Goal: Task Accomplishment & Management: Manage account settings

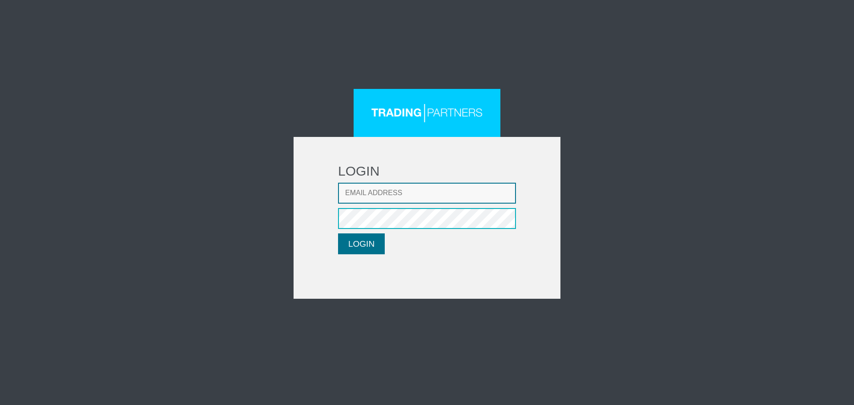
type input "[EMAIL_ADDRESS][DOMAIN_NAME]"
drag, startPoint x: 359, startPoint y: 243, endPoint x: 187, endPoint y: 2, distance: 296.1
click at [359, 242] on button "LOGIN" at bounding box center [361, 244] width 47 height 21
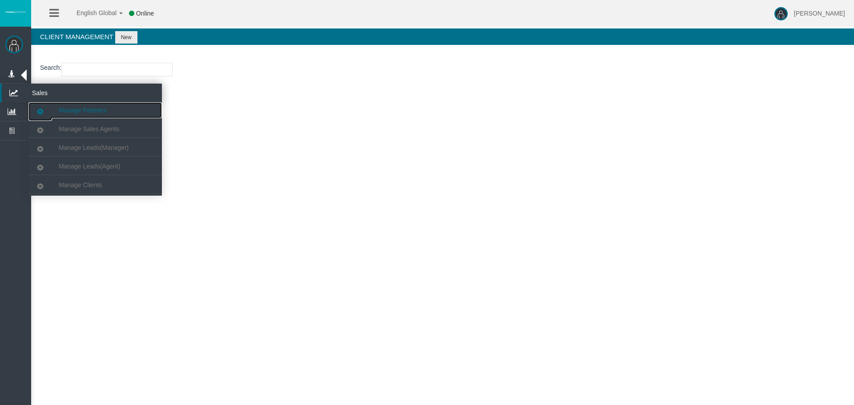
click at [96, 113] on span "Manage Partners" at bounding box center [83, 110] width 48 height 7
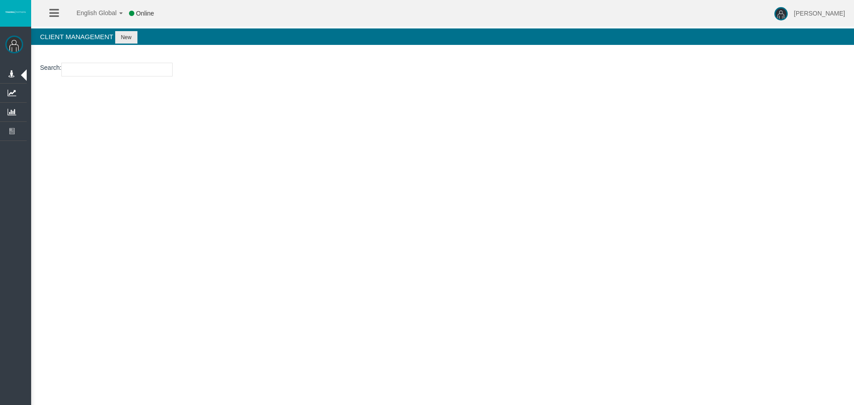
click at [105, 79] on section "Search : Get All" at bounding box center [442, 72] width 823 height 36
click at [107, 69] on input "text" at bounding box center [116, 70] width 111 height 14
paste input "IBo71uw"
type input "IBo71uw"
select select "25"
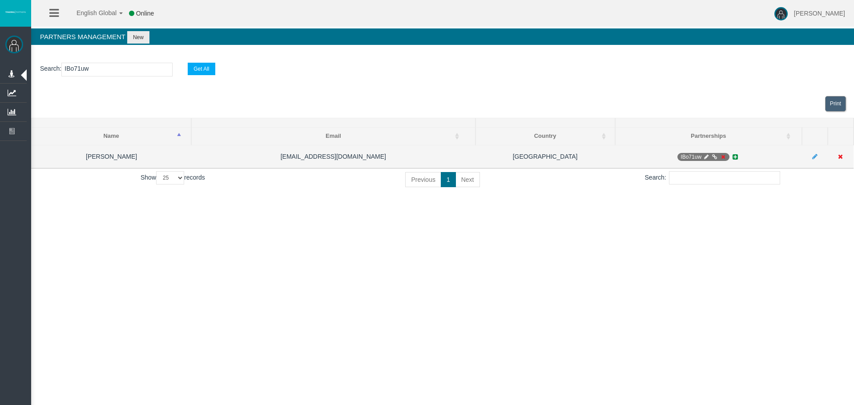
type input "IBo71uw"
click at [706, 155] on icon at bounding box center [706, 156] width 7 height 5
select select "0"
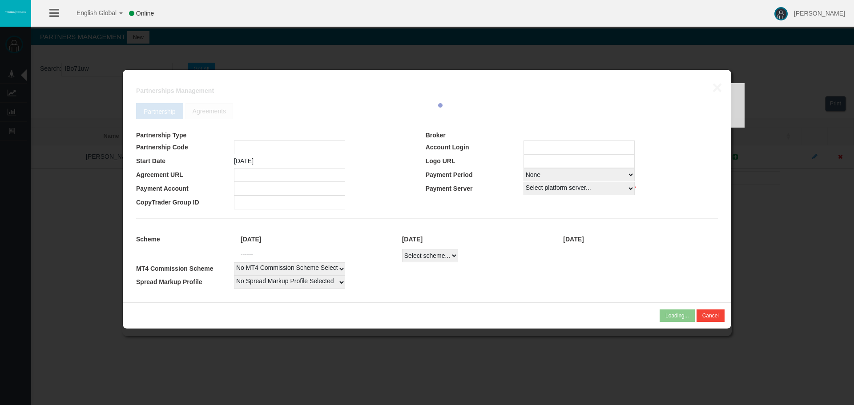
type input "IBo71uw"
type input "19269478"
select select "1"
type input "19269478"
select select "1"
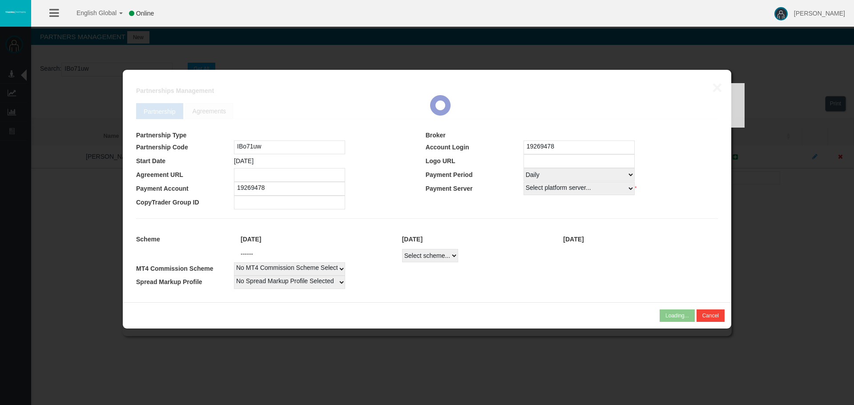
select select
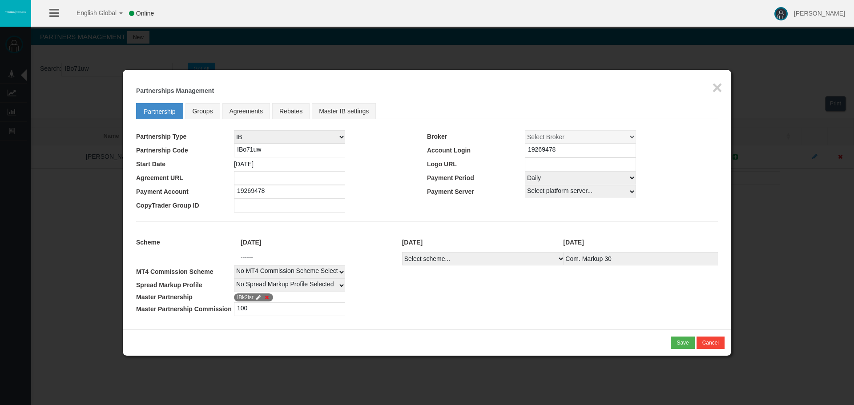
click at [250, 299] on span "IBk2isr" at bounding box center [253, 298] width 39 height 8
copy span "IBk2isr"
click at [719, 85] on button "×" at bounding box center [717, 88] width 10 height 18
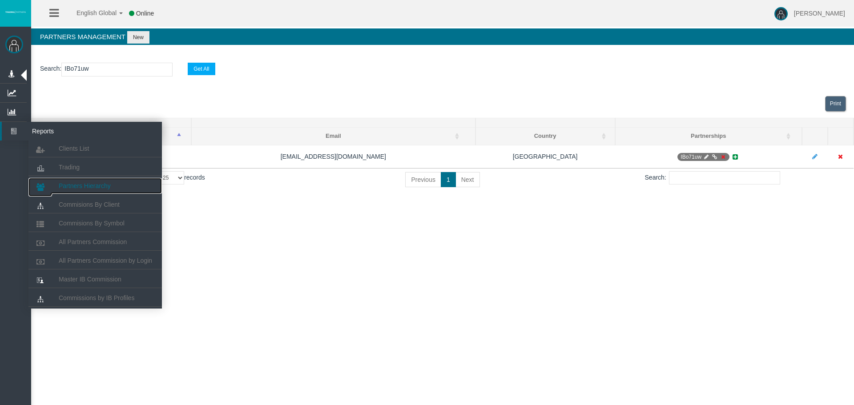
click at [79, 186] on span "Partners Hierarchy" at bounding box center [85, 185] width 52 height 7
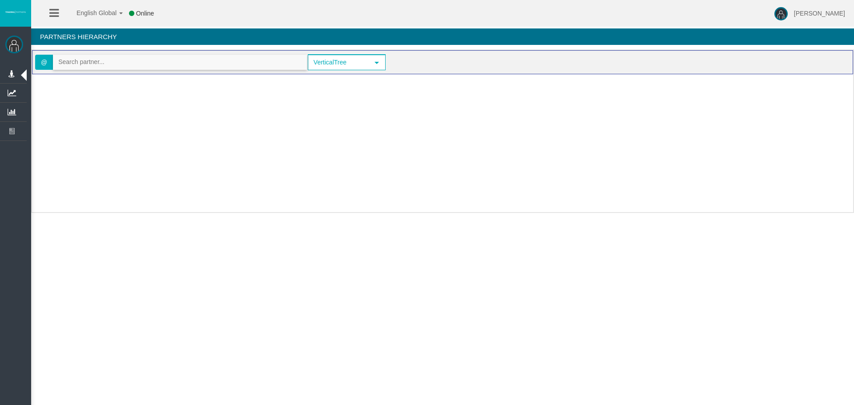
click at [88, 61] on input "text" at bounding box center [179, 62] width 253 height 14
paste input "IBk2isr"
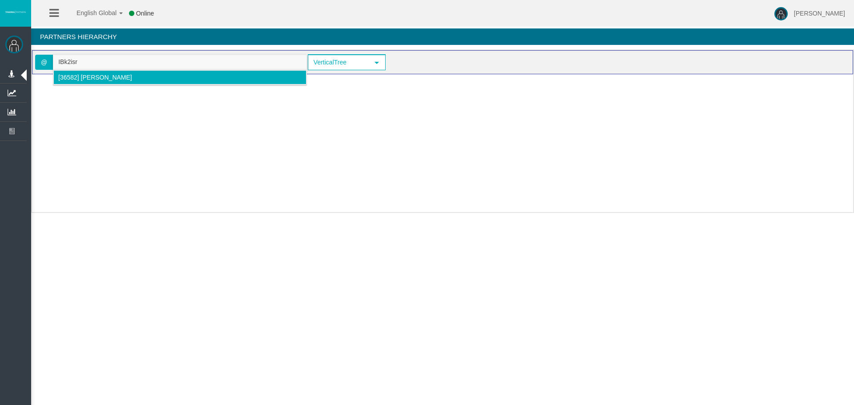
click at [105, 80] on span "[36582] Rafael Berezuk" at bounding box center [95, 77] width 74 height 7
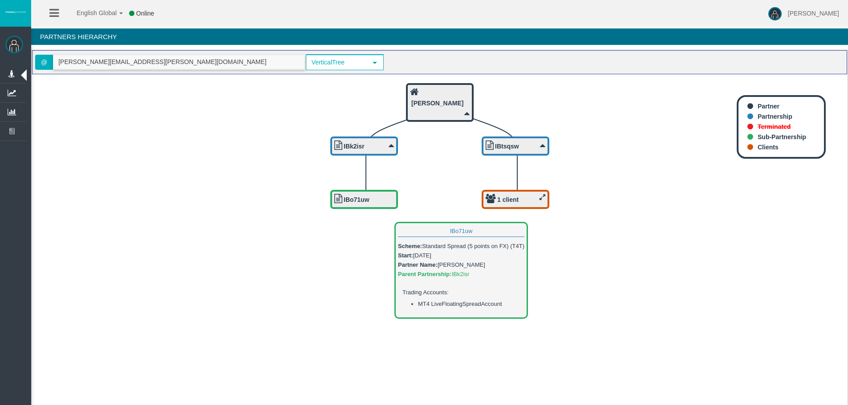
type input "rafael@berezuk.com.br"
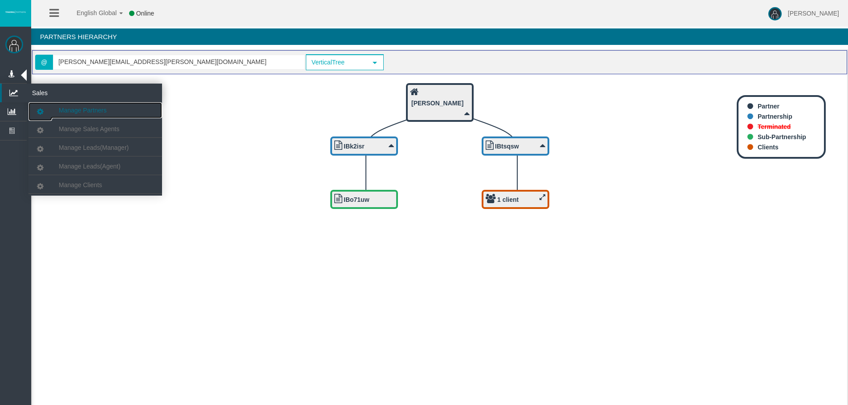
click at [86, 111] on span "Manage Partners" at bounding box center [83, 110] width 48 height 7
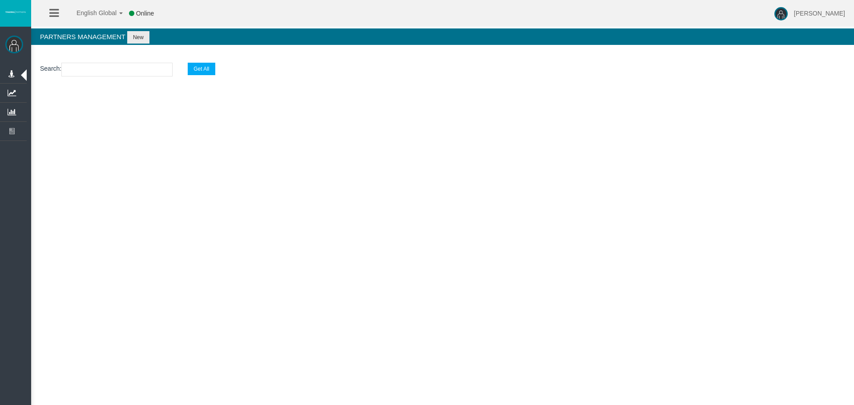
click at [100, 68] on input "text" at bounding box center [116, 70] width 111 height 14
paste input "IBk2isr"
type input "IBk2isr"
select select "25"
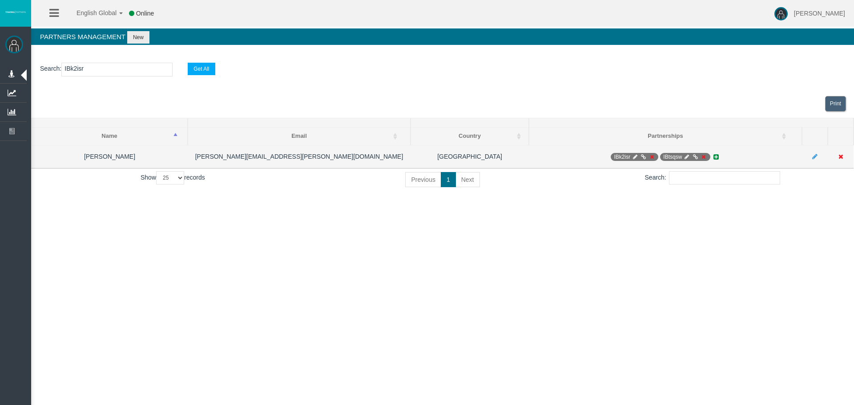
type input "IBk2isr"
click at [640, 154] on icon at bounding box center [643, 156] width 7 height 5
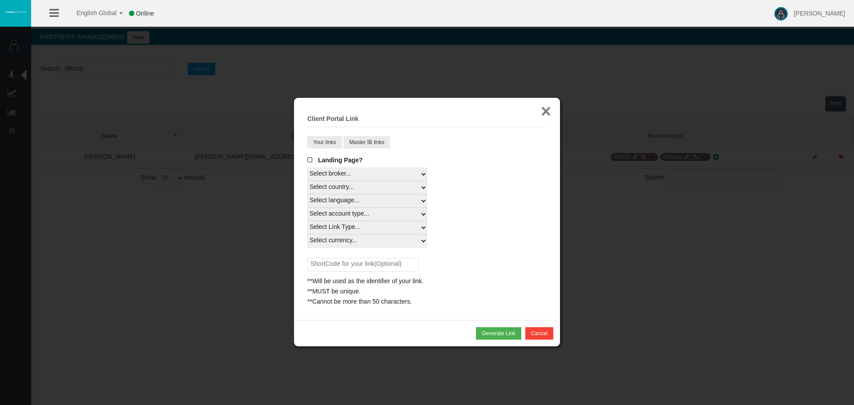
click at [541, 117] on button "×" at bounding box center [546, 111] width 10 height 18
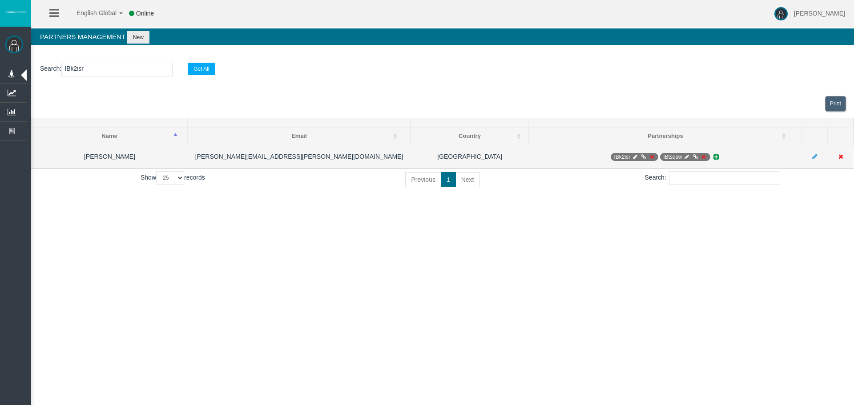
click at [630, 153] on span "IBk2isr" at bounding box center [635, 157] width 48 height 8
click at [640, 157] on span "IBk2isr" at bounding box center [635, 157] width 48 height 8
click at [635, 158] on icon at bounding box center [635, 156] width 7 height 5
select select "1"
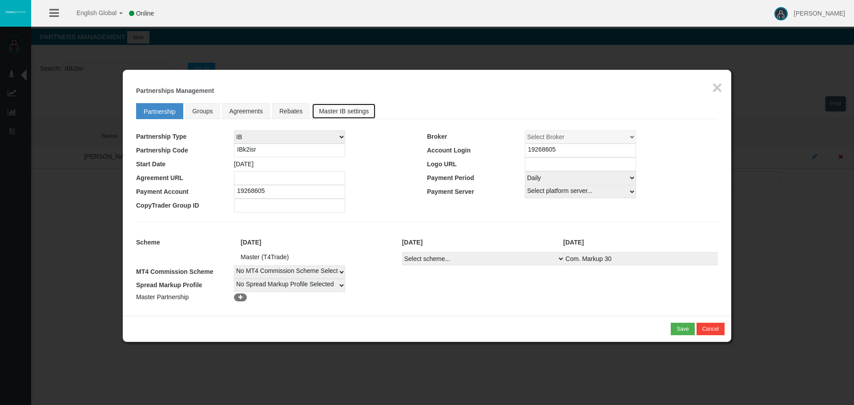
click at [319, 115] on link "Master IB settings" at bounding box center [344, 111] width 64 height 16
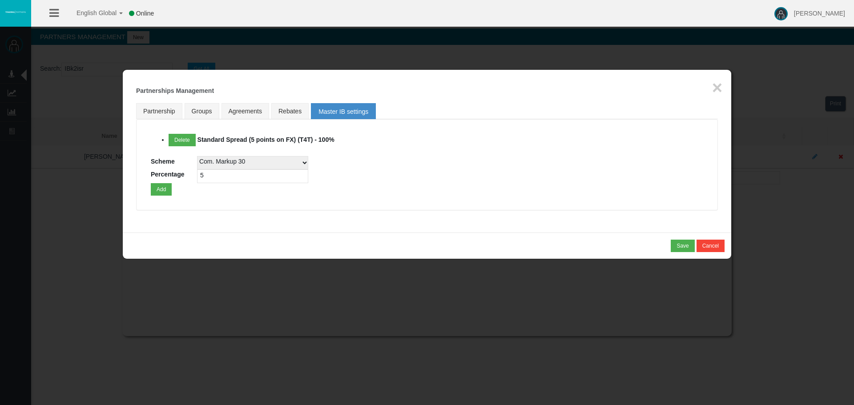
click at [711, 87] on div "Loading... × Partnerships Management Partnership Groups Agreements Rebates Mast…" at bounding box center [427, 151] width 609 height 163
click at [718, 89] on button "×" at bounding box center [717, 88] width 10 height 18
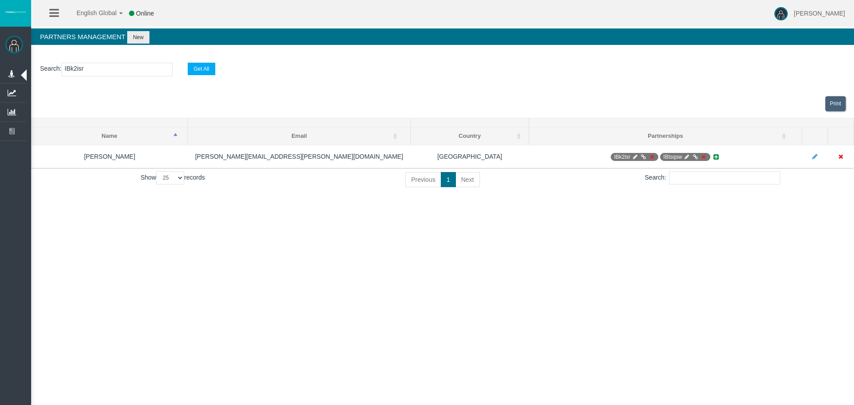
click at [107, 68] on input "IBk2isr" at bounding box center [116, 70] width 111 height 14
paste input "o71uw"
type input "IBo71uw"
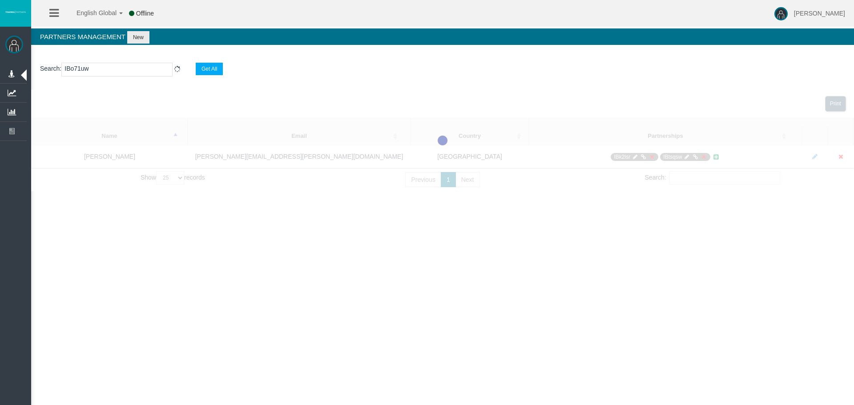
select select "25"
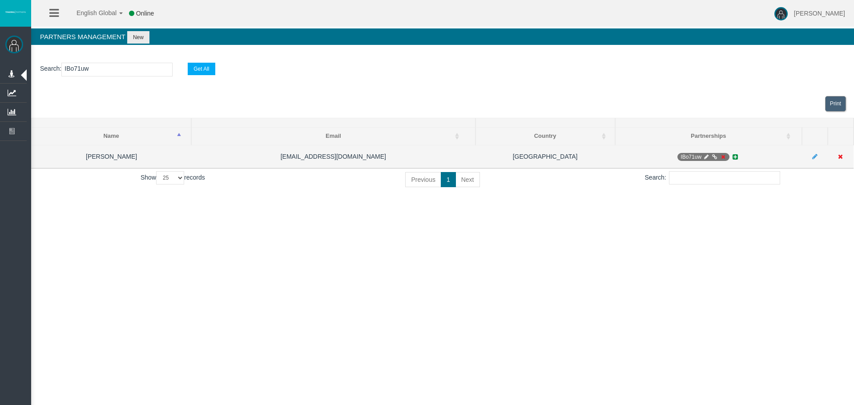
type input "IBo71uw"
click at [703, 156] on span "IBo71uw" at bounding box center [704, 157] width 52 height 8
click at [707, 155] on icon at bounding box center [706, 156] width 7 height 5
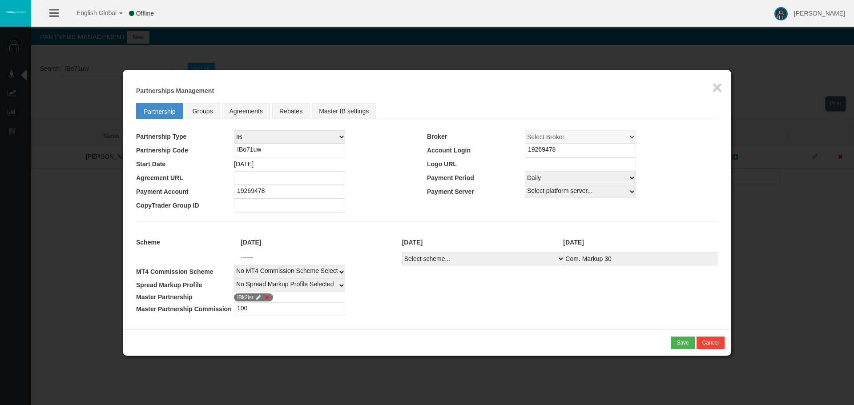
click at [536, 175] on select "Select Payment Period... None Daily Weekly Mid-Month Monthly" at bounding box center [580, 177] width 111 height 13
select select "0"
click at [525, 171] on select "Select Payment Period... None Daily Weekly Mid-Month Monthly" at bounding box center [580, 177] width 111 height 13
click at [635, 204] on td at bounding box center [572, 206] width 291 height 14
click at [691, 339] on button "Save" at bounding box center [683, 343] width 24 height 12
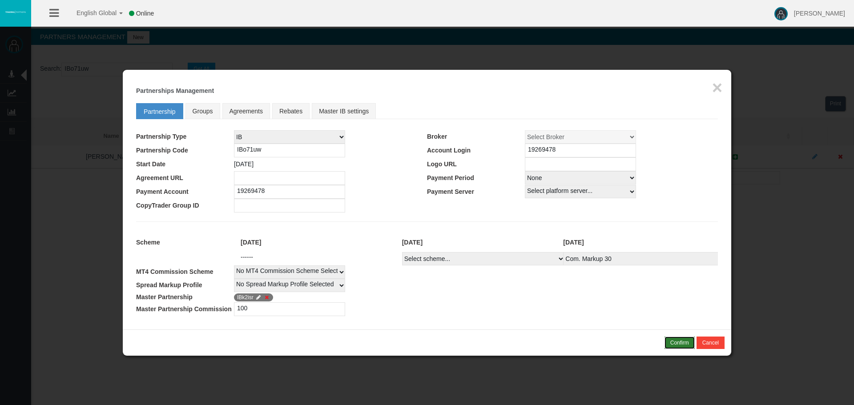
click at [682, 344] on div "Confirm" at bounding box center [680, 343] width 19 height 8
